Goal: Information Seeking & Learning: Compare options

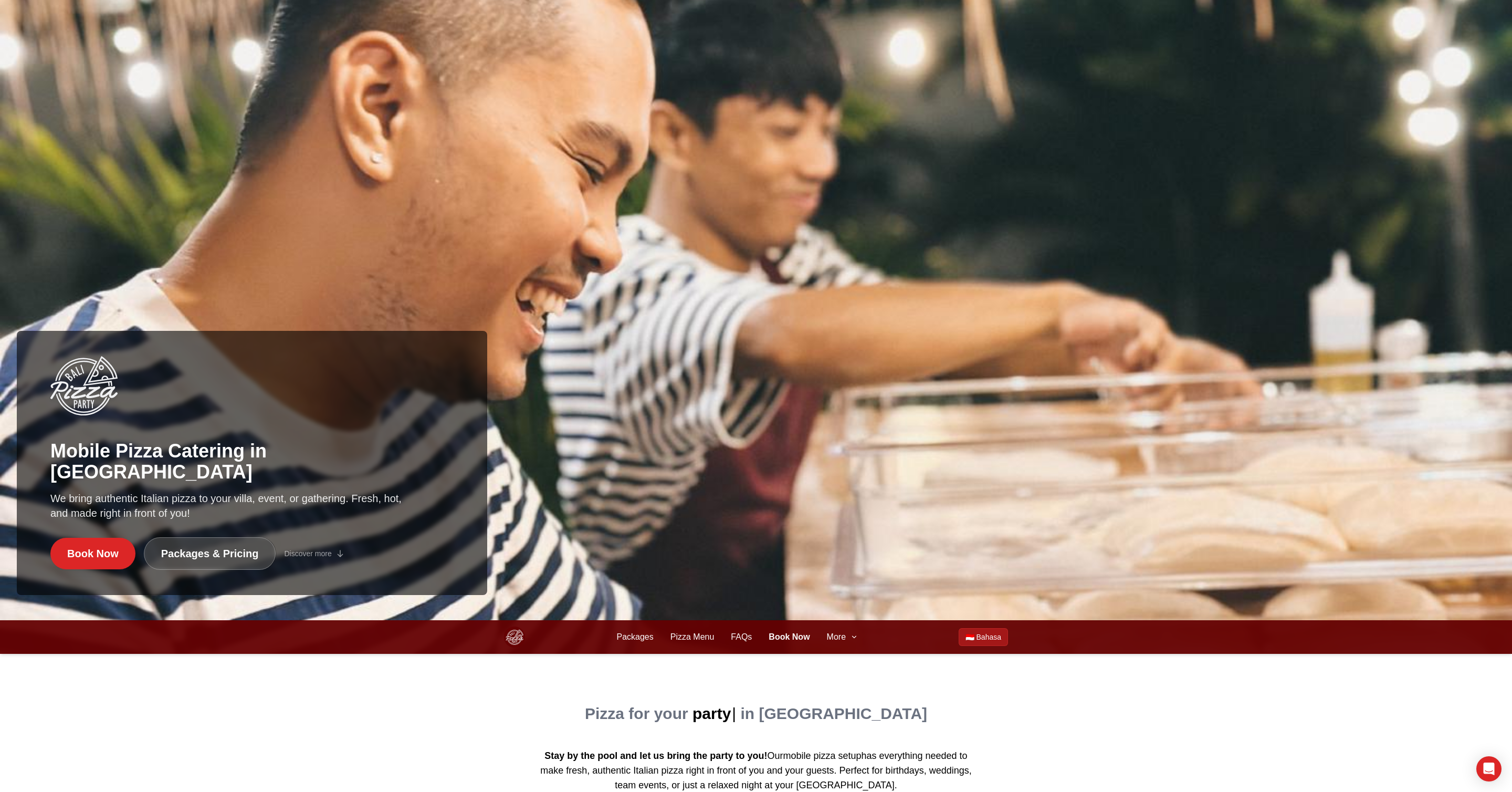
scroll to position [210, 0]
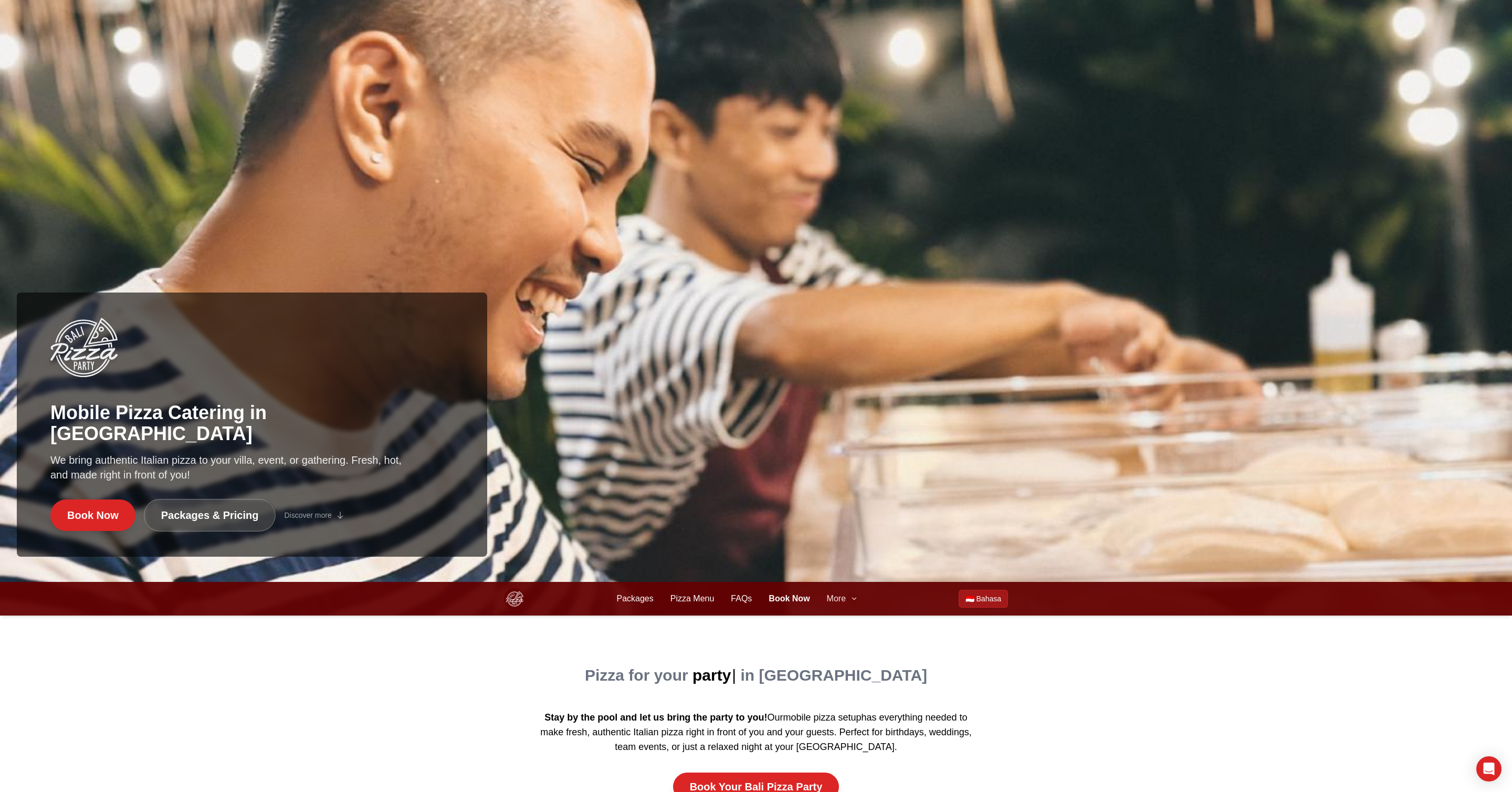
click at [845, 597] on span "More" at bounding box center [836, 598] width 19 height 13
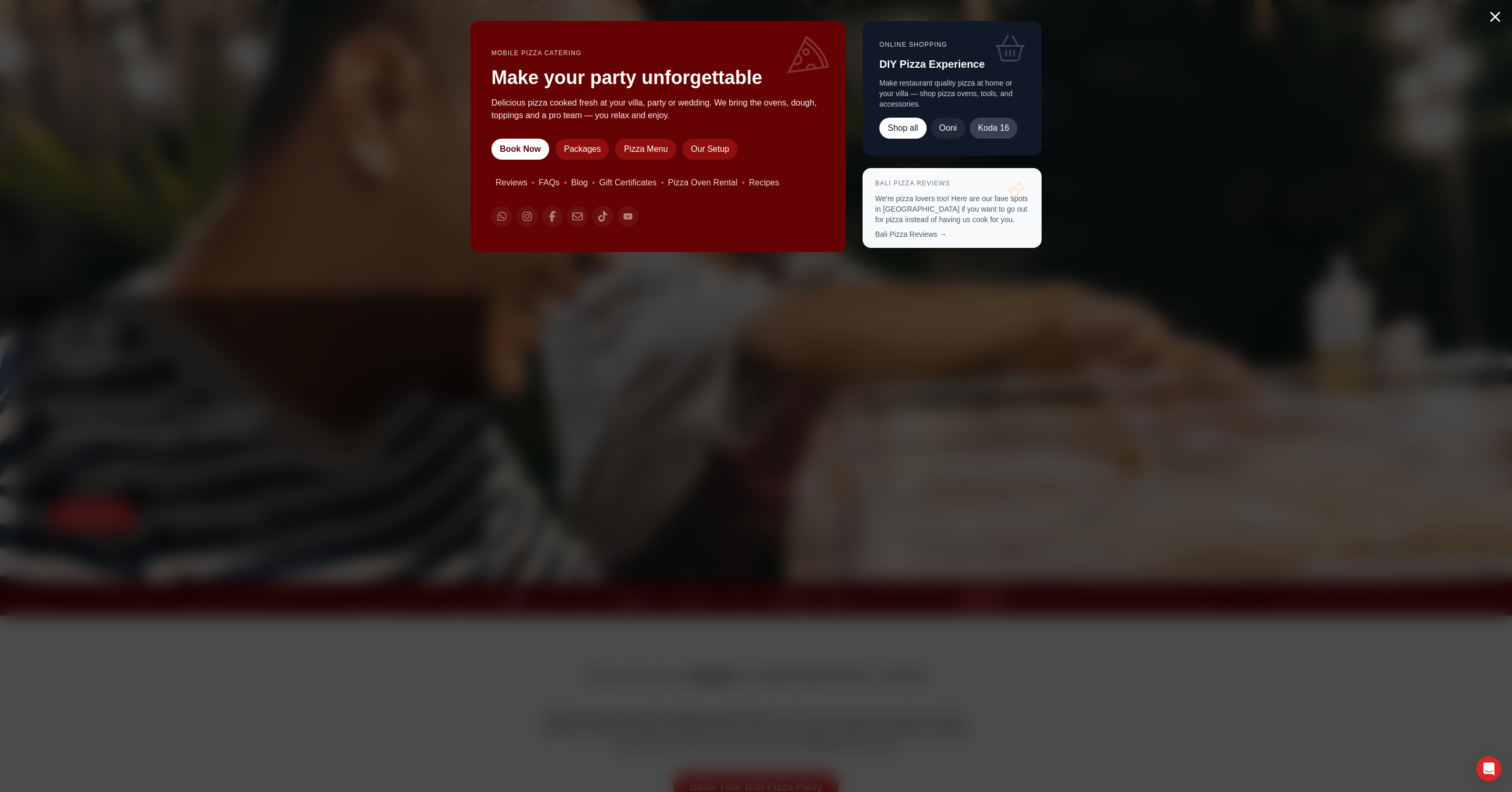
click at [985, 132] on link "Koda 16" at bounding box center [993, 128] width 48 height 21
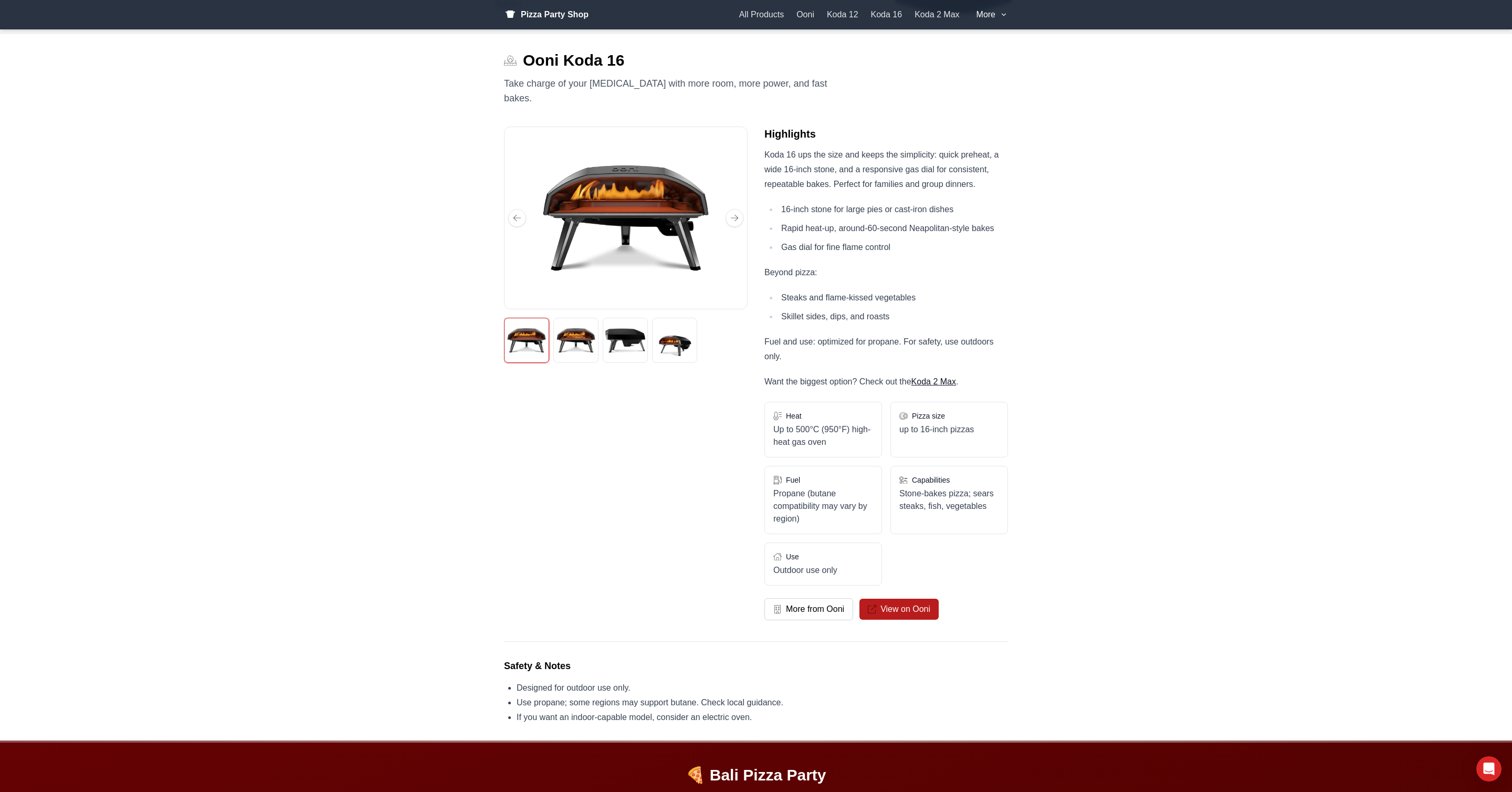
scroll to position [107, 0]
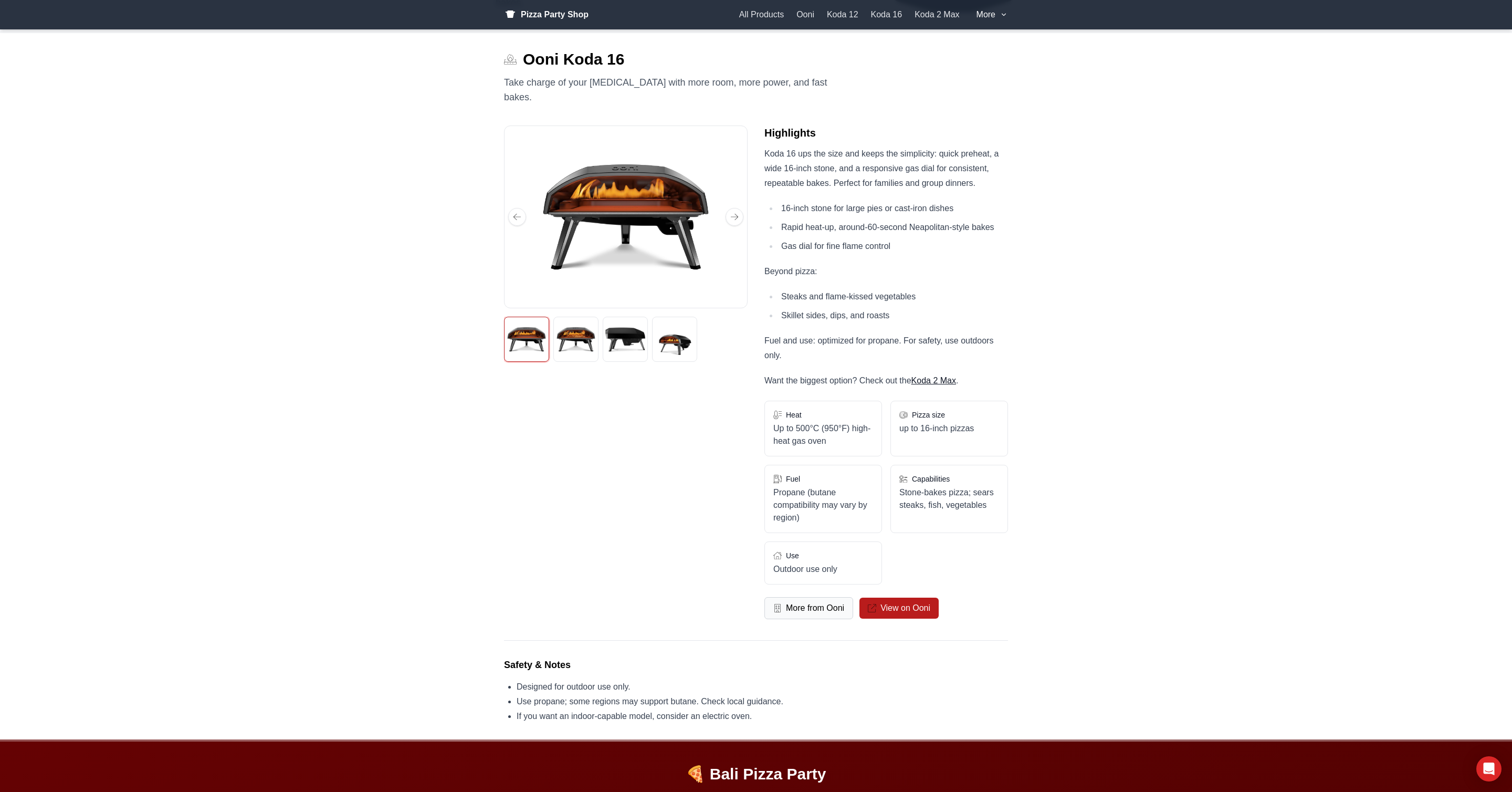
click at [822, 602] on span "More from Ooni" at bounding box center [815, 609] width 58 height 13
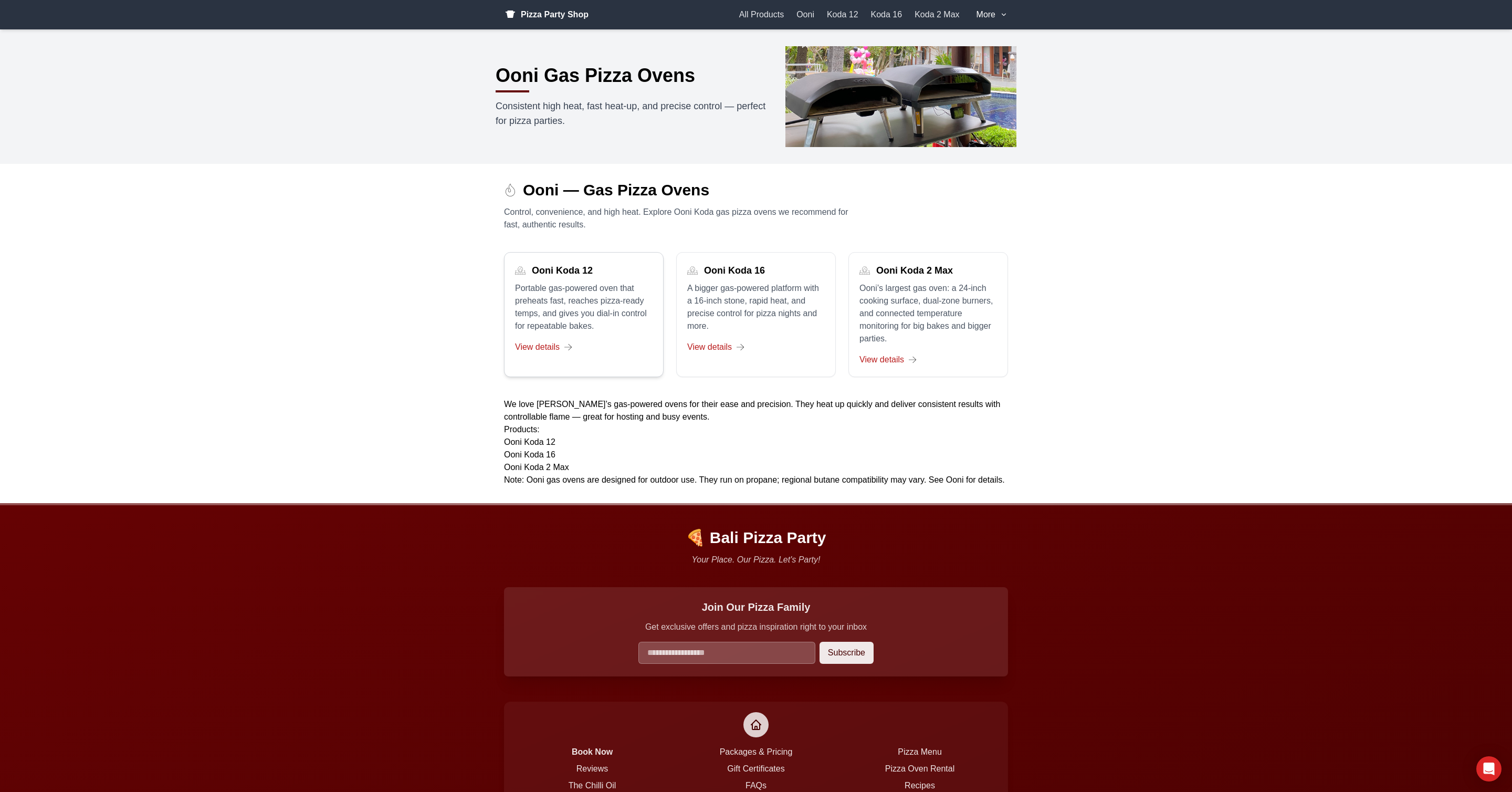
click at [568, 299] on p "Portable gas-powered oven that preheats fast, reaches pizza-ready temps, and gi…" at bounding box center [583, 307] width 138 height 50
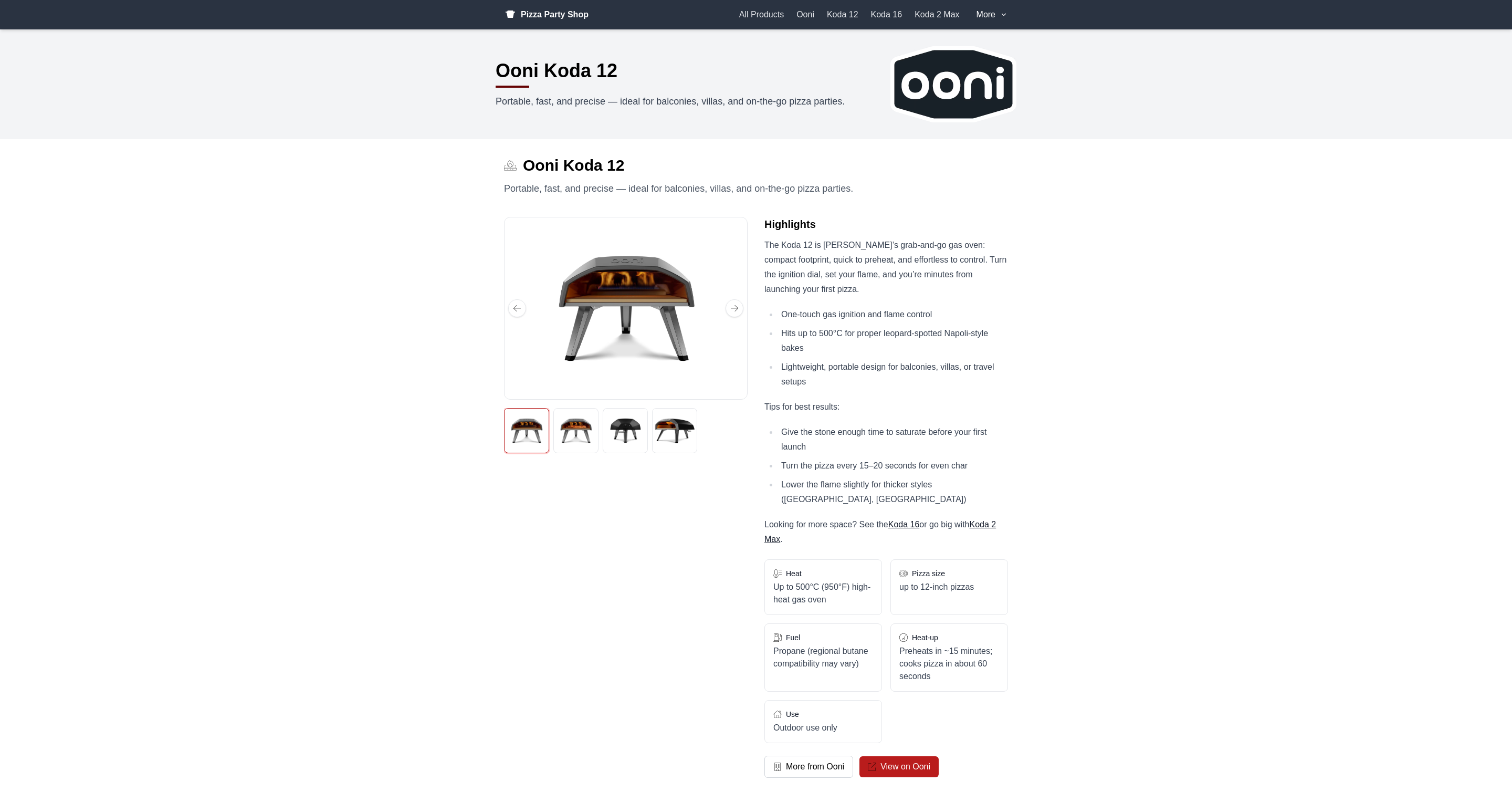
scroll to position [6, 0]
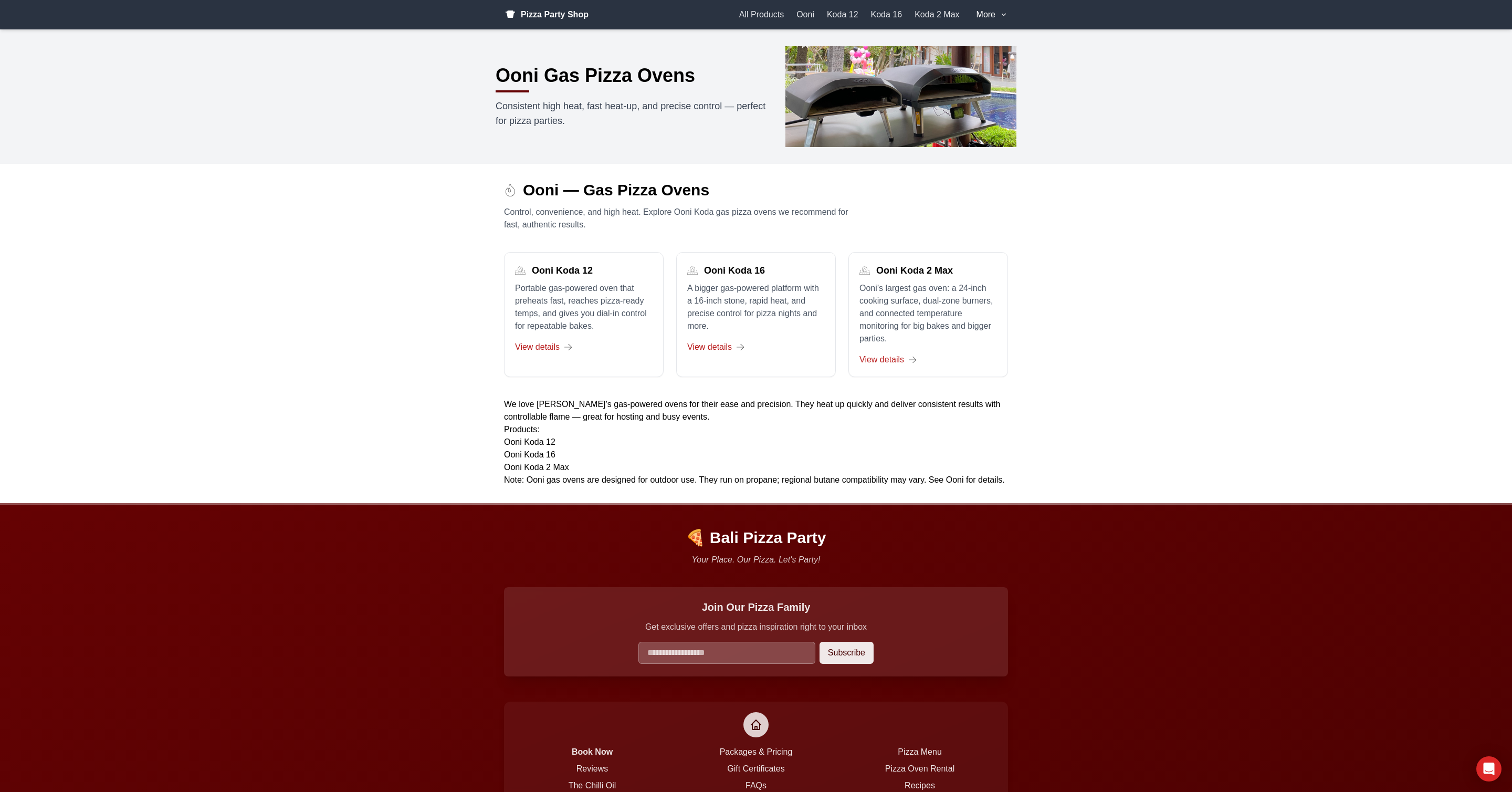
click at [1153, 435] on main "Ooni — Gas Pizza Ovens Control, convenience, and high heat. Explore Ooni Koda g…" at bounding box center [756, 333] width 1512 height 339
click at [912, 305] on p "Ooni’s largest gas oven: a 24-inch cooking surface, dual-zone burners, and conn…" at bounding box center [928, 313] width 138 height 63
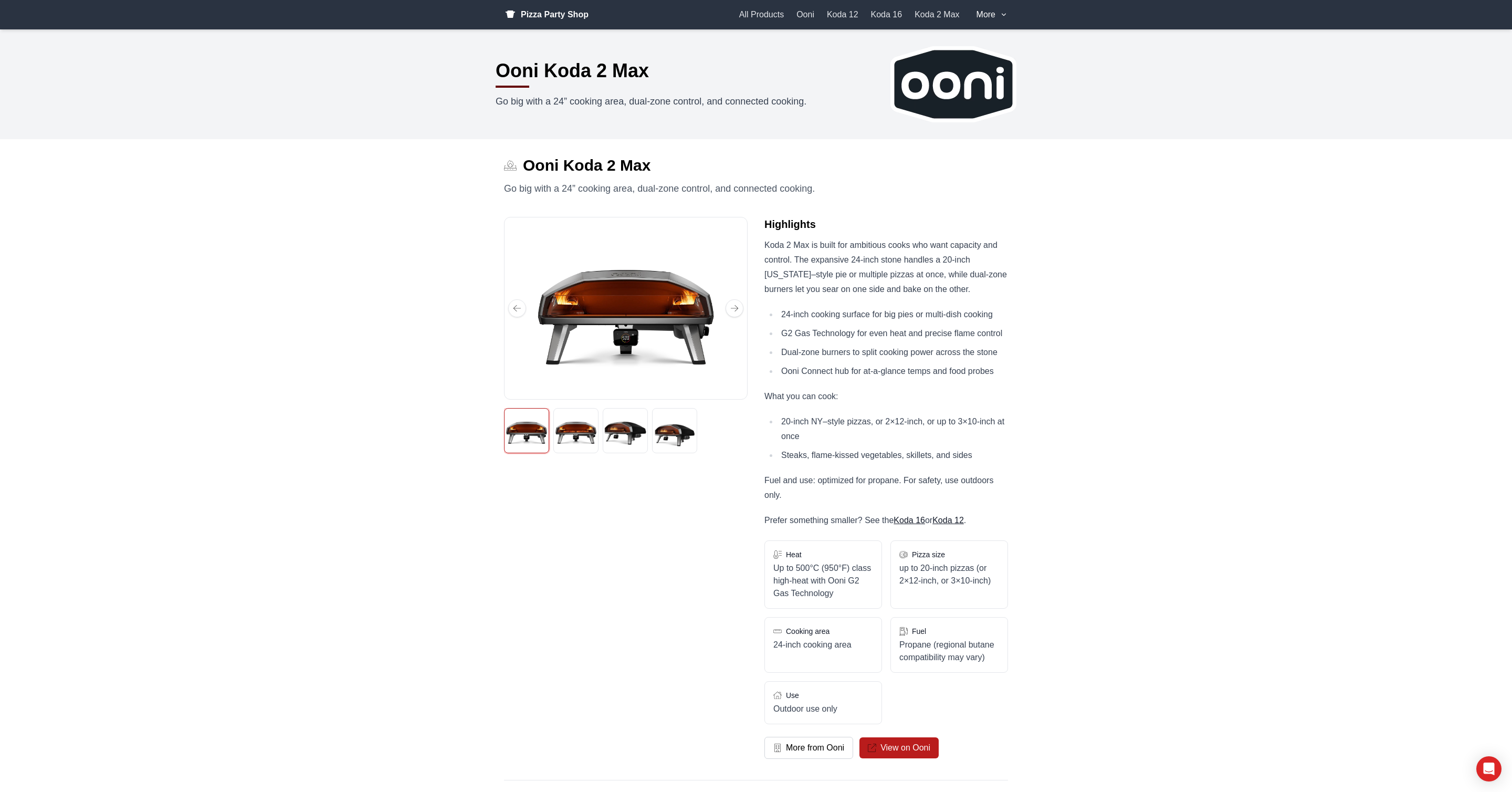
click at [735, 308] on img "Next" at bounding box center [734, 308] width 8 height 8
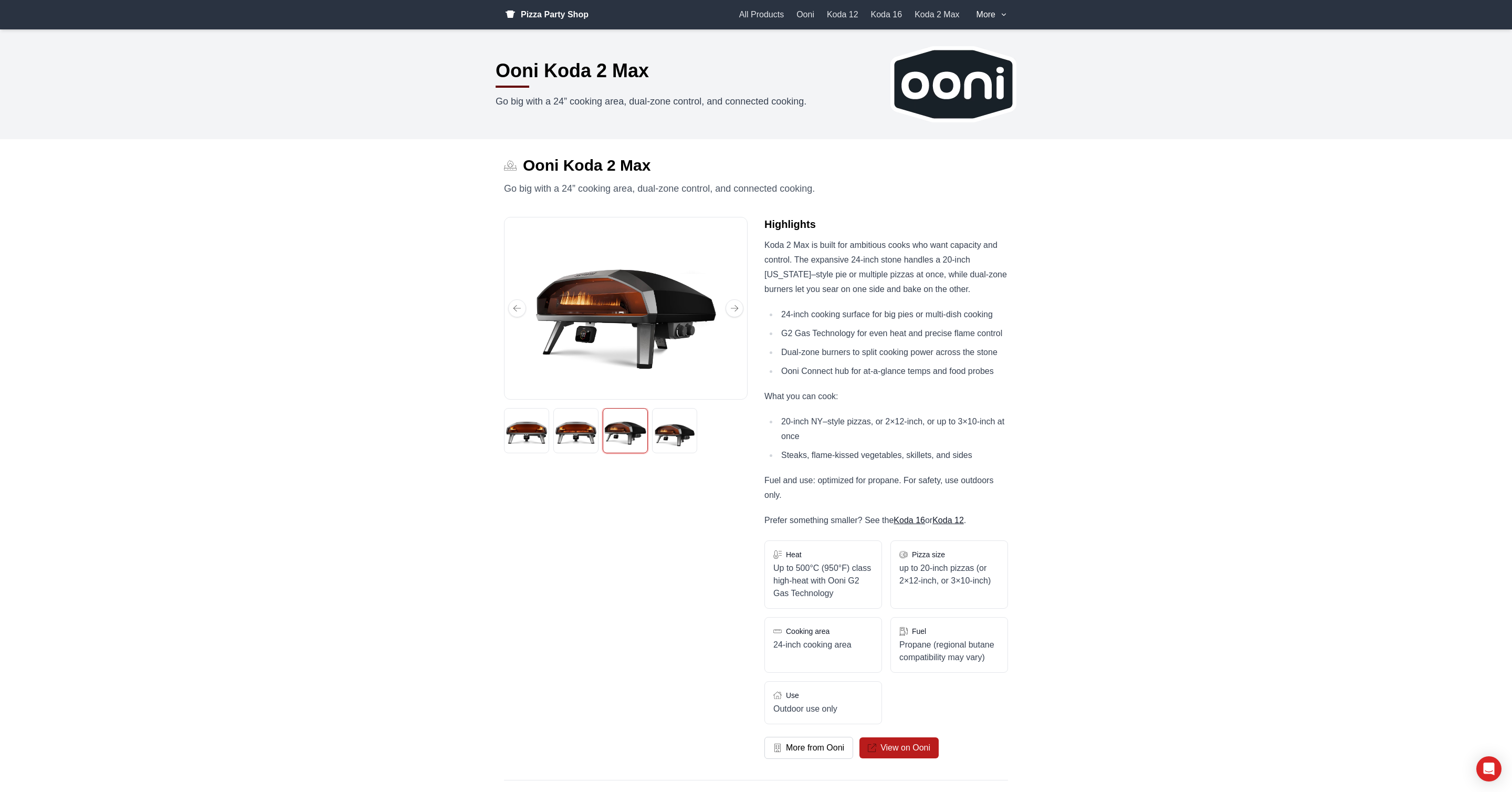
click at [736, 309] on img "Next" at bounding box center [734, 308] width 8 height 8
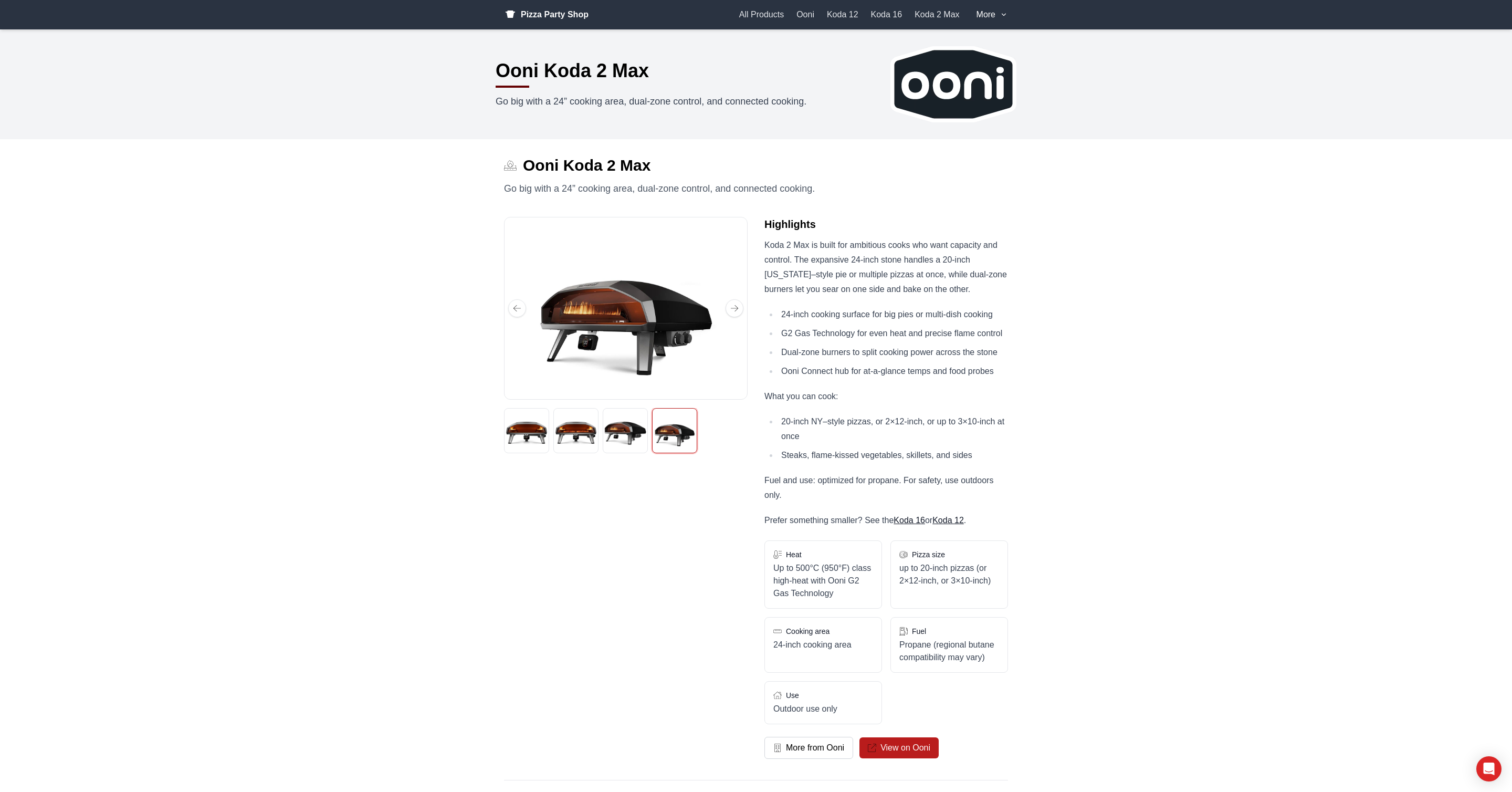
click at [737, 309] on img "Next" at bounding box center [734, 308] width 8 height 8
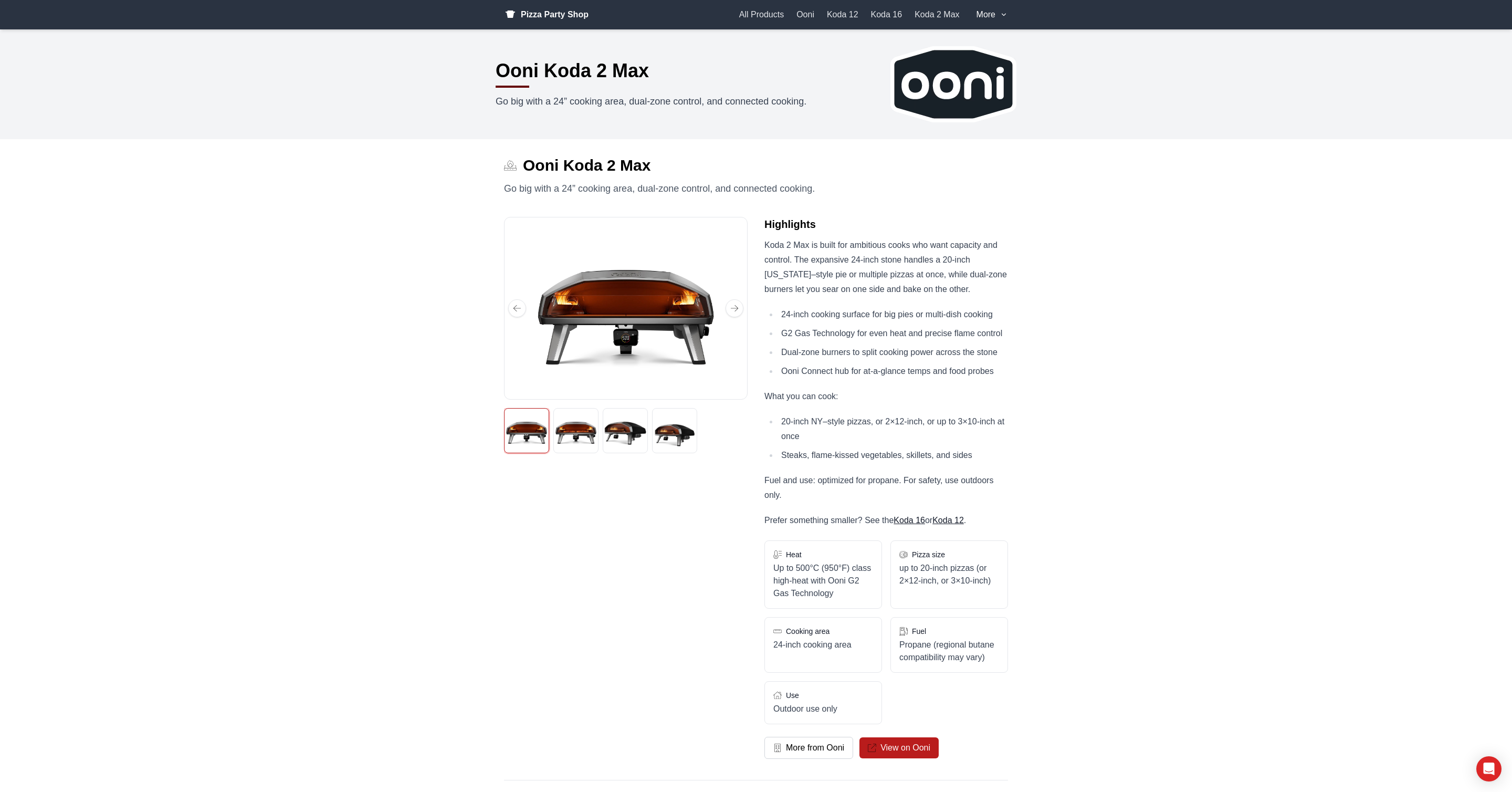
click at [541, 29] on div "Pizza Party Shop All Products Ooni Koda 12 Koda 16 Koda 2 Max More" at bounding box center [756, 15] width 504 height 30
click at [541, 15] on span "Pizza Party Shop" at bounding box center [554, 15] width 68 height 13
